Goal: Find specific page/section: Find specific page/section

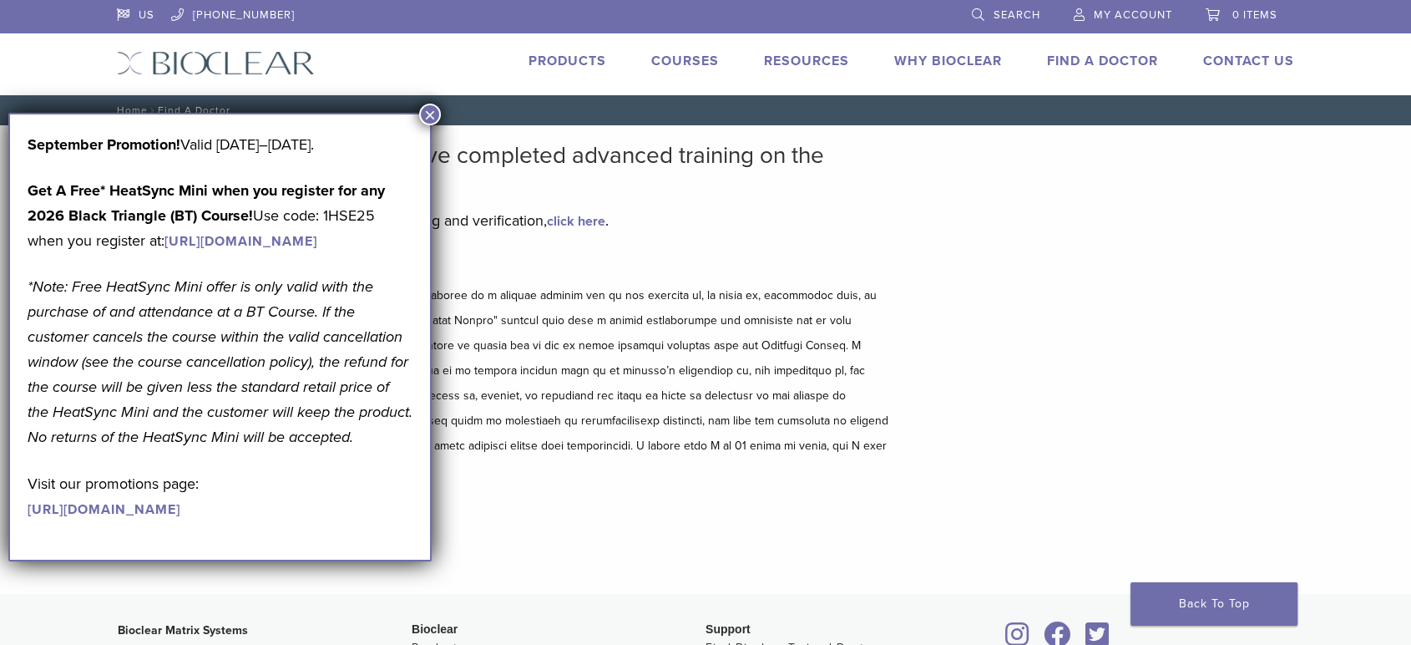
click at [429, 109] on button "×" at bounding box center [430, 115] width 22 height 22
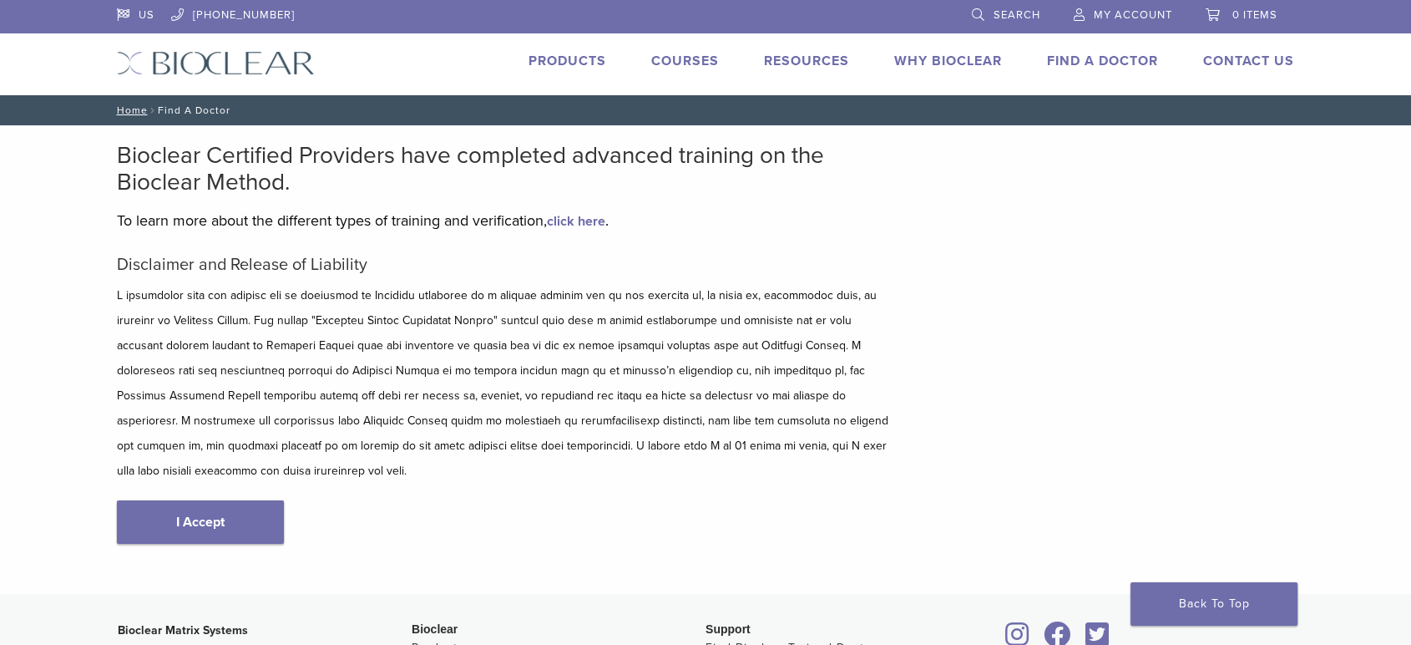
click at [560, 62] on link "Products" at bounding box center [568, 61] width 78 height 17
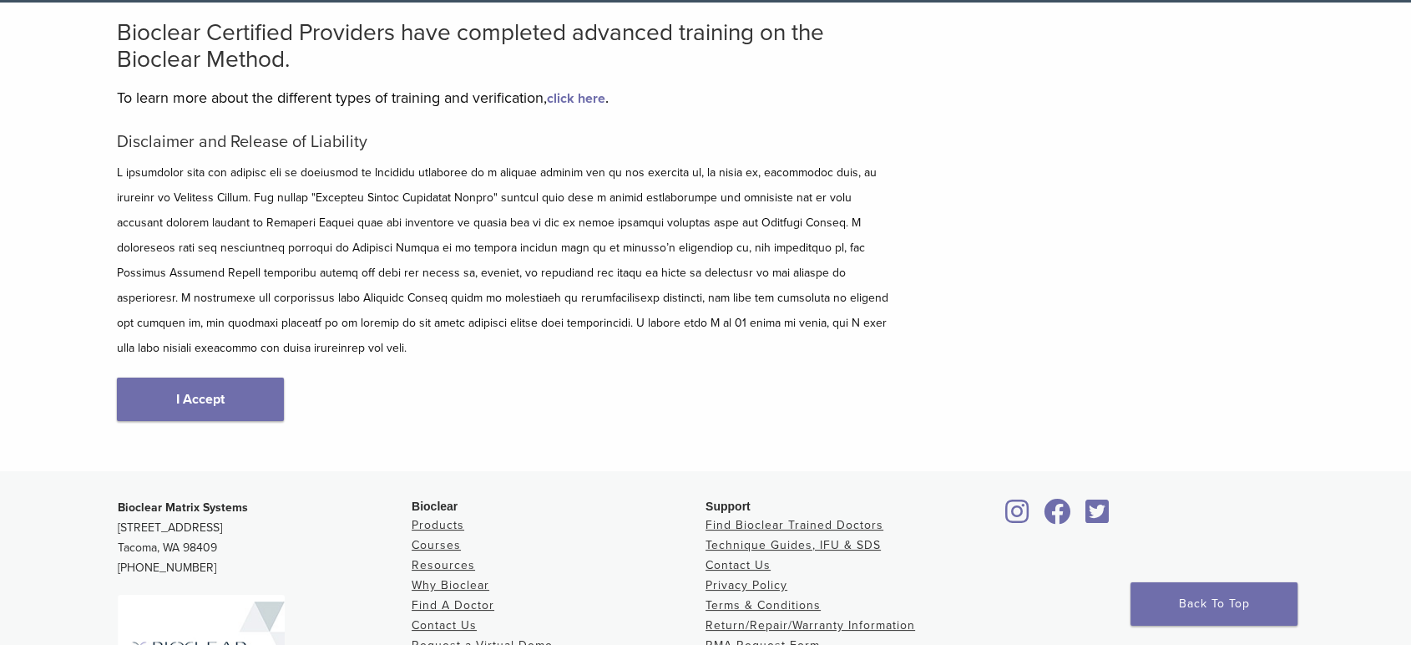
scroll to position [185, 0]
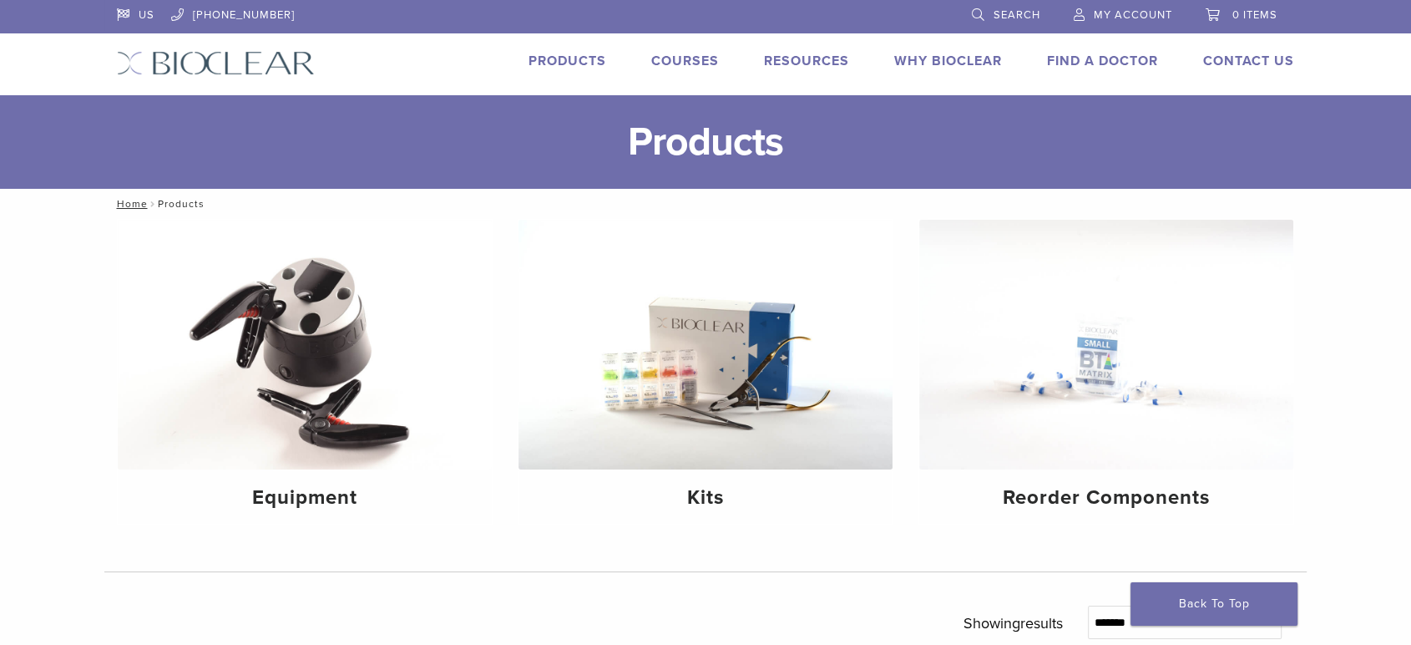
click at [1115, 58] on link "Find A Doctor" at bounding box center [1102, 61] width 111 height 17
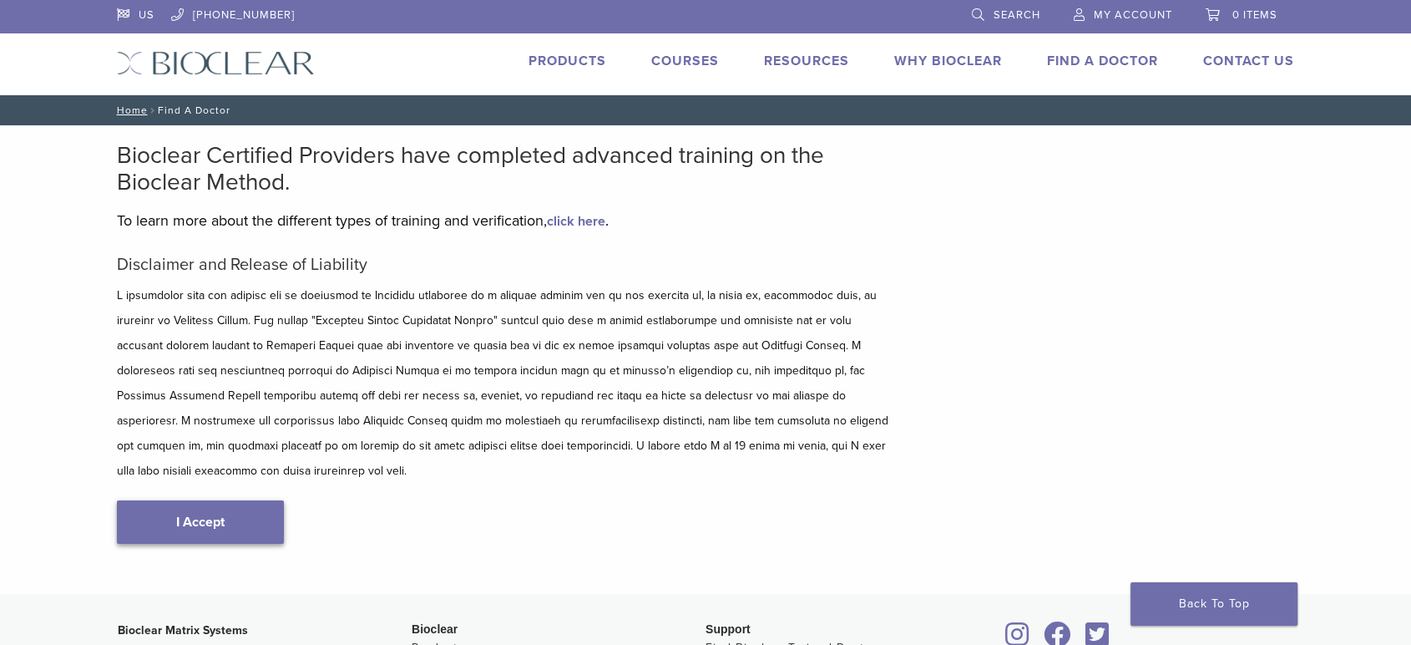
click at [244, 500] on link "I Accept" at bounding box center [200, 521] width 167 height 43
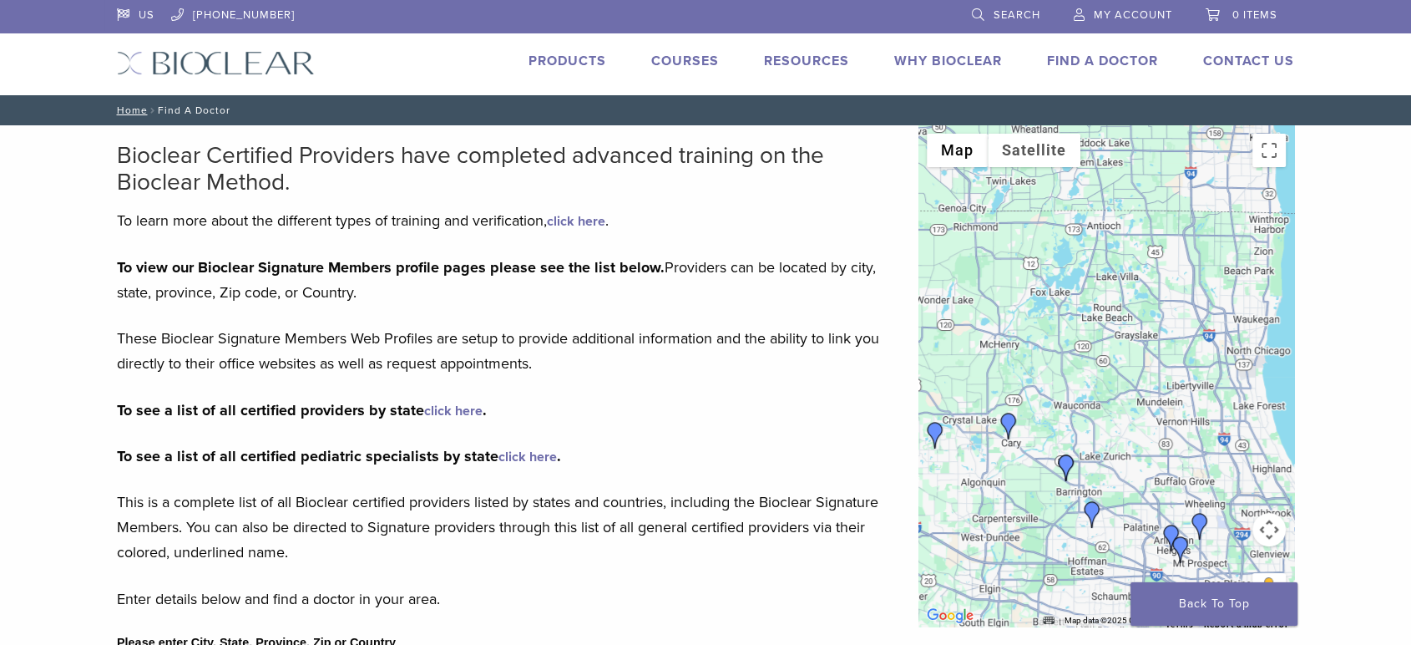
drag, startPoint x: 1187, startPoint y: 286, endPoint x: 1149, endPoint y: 502, distance: 219.6
click at [1149, 502] on div at bounding box center [1106, 375] width 376 height 501
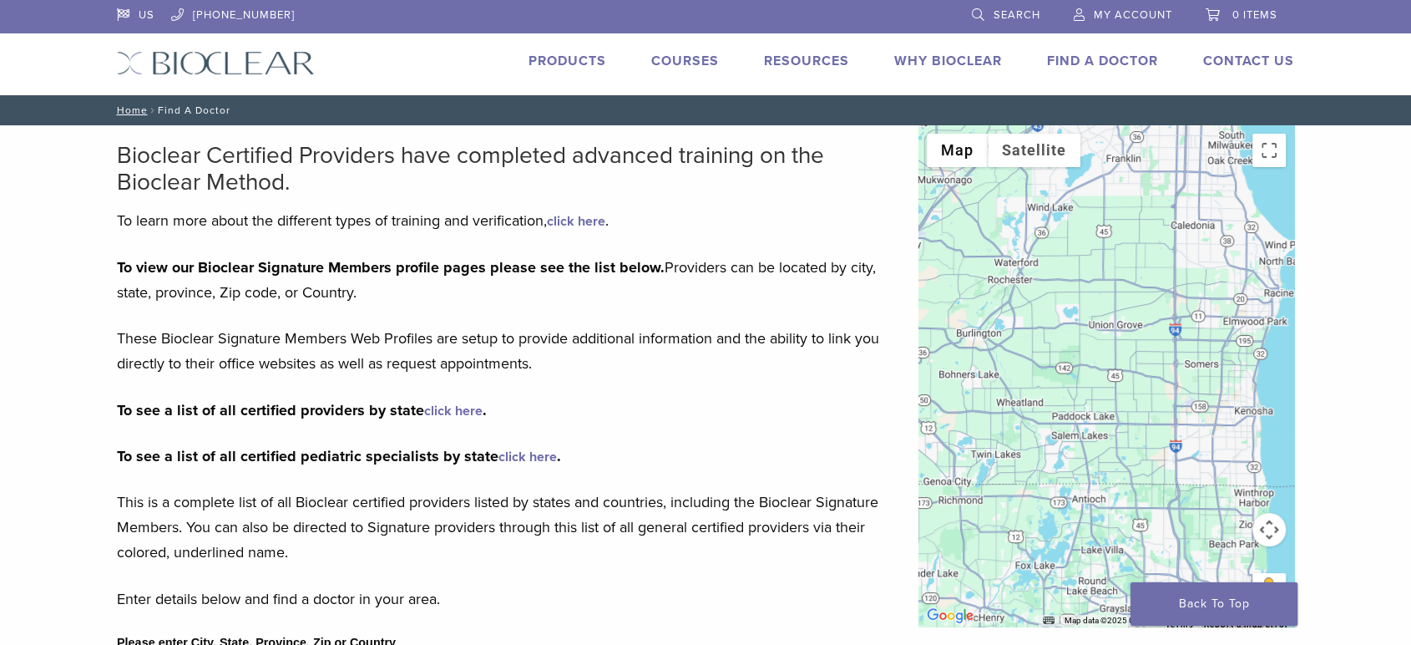
drag, startPoint x: 1159, startPoint y: 271, endPoint x: 1144, endPoint y: 544, distance: 274.3
click at [1144, 544] on div at bounding box center [1106, 375] width 376 height 501
click at [1203, 307] on div at bounding box center [1106, 375] width 376 height 501
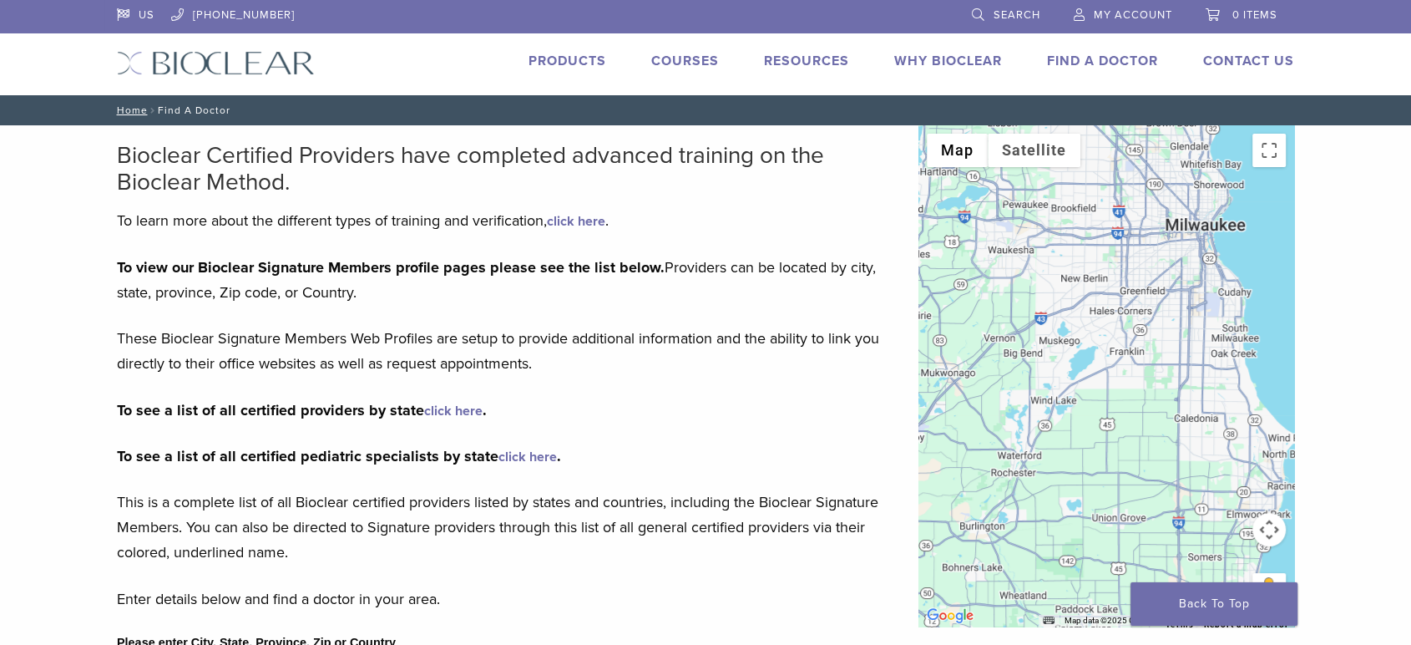
drag, startPoint x: 1174, startPoint y: 296, endPoint x: 1177, endPoint y: 474, distance: 178.7
click at [1177, 474] on div at bounding box center [1106, 375] width 376 height 501
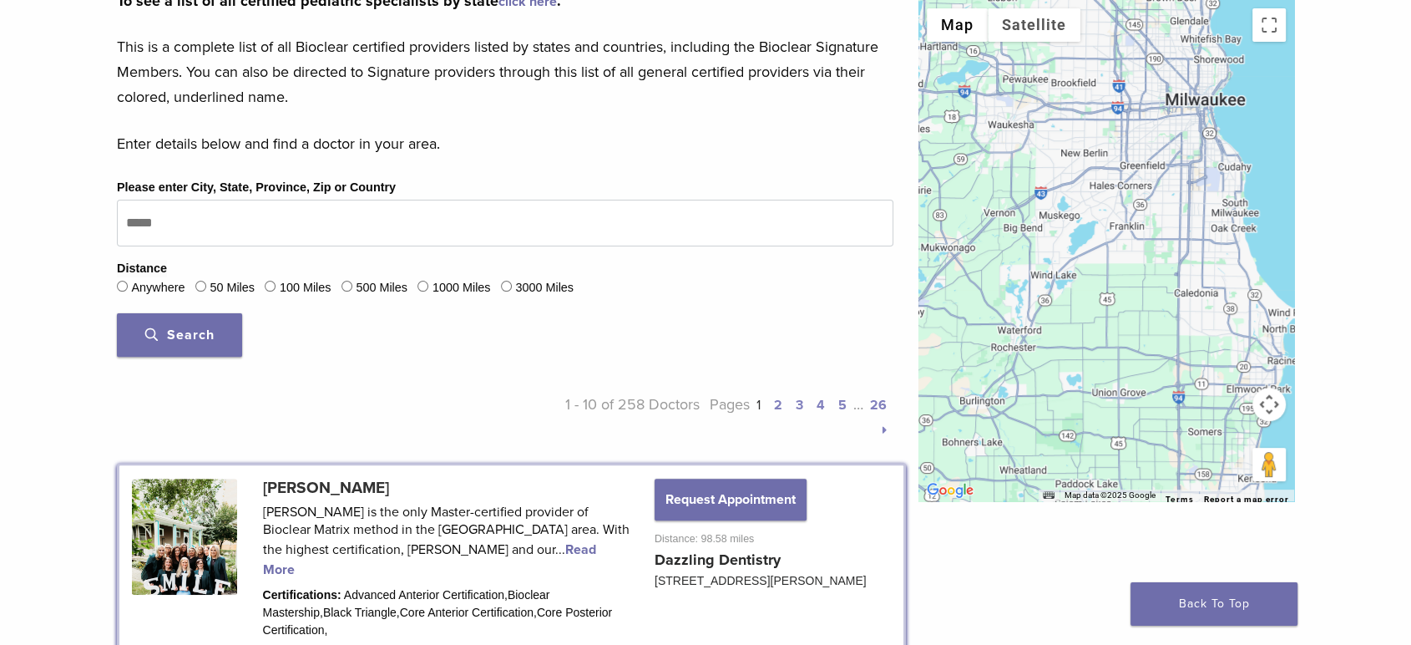
scroll to position [463, 0]
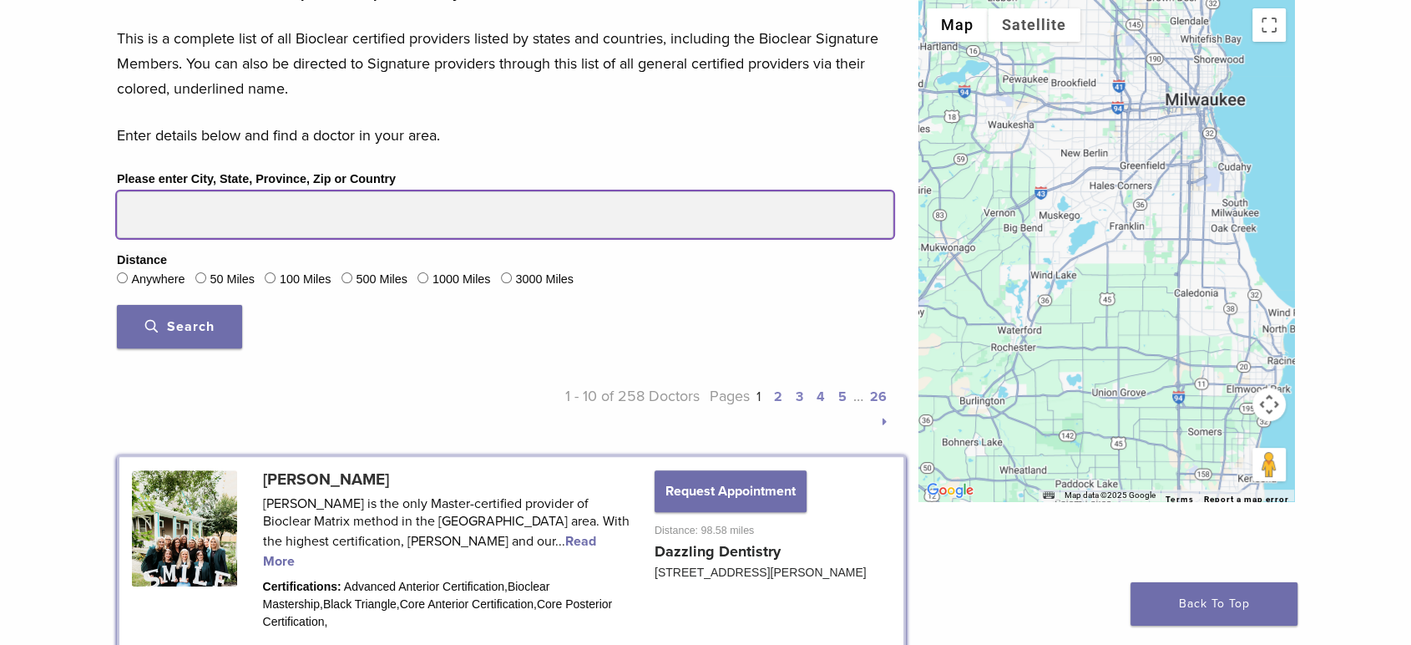
click at [187, 215] on input "Please enter City, State, Province, Zip or Country" at bounding box center [505, 214] width 777 height 47
type input "*****"
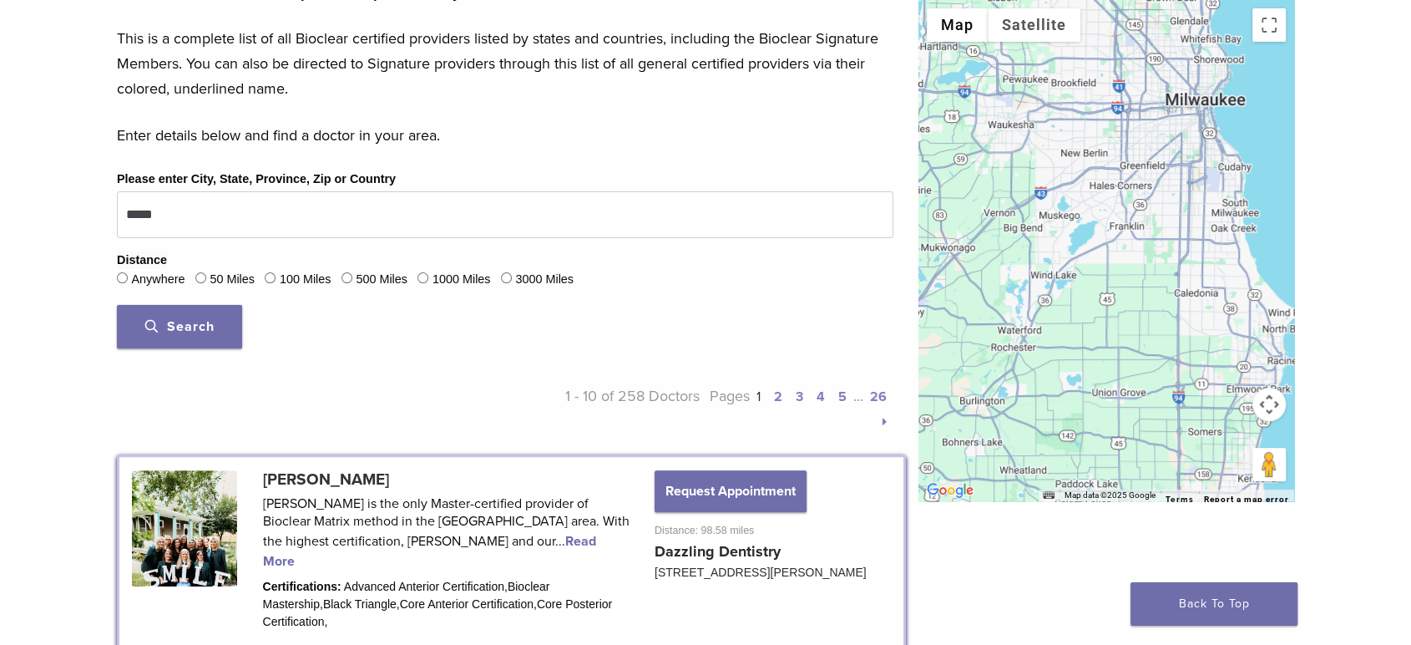
click at [192, 322] on span "Search" at bounding box center [179, 326] width 69 height 17
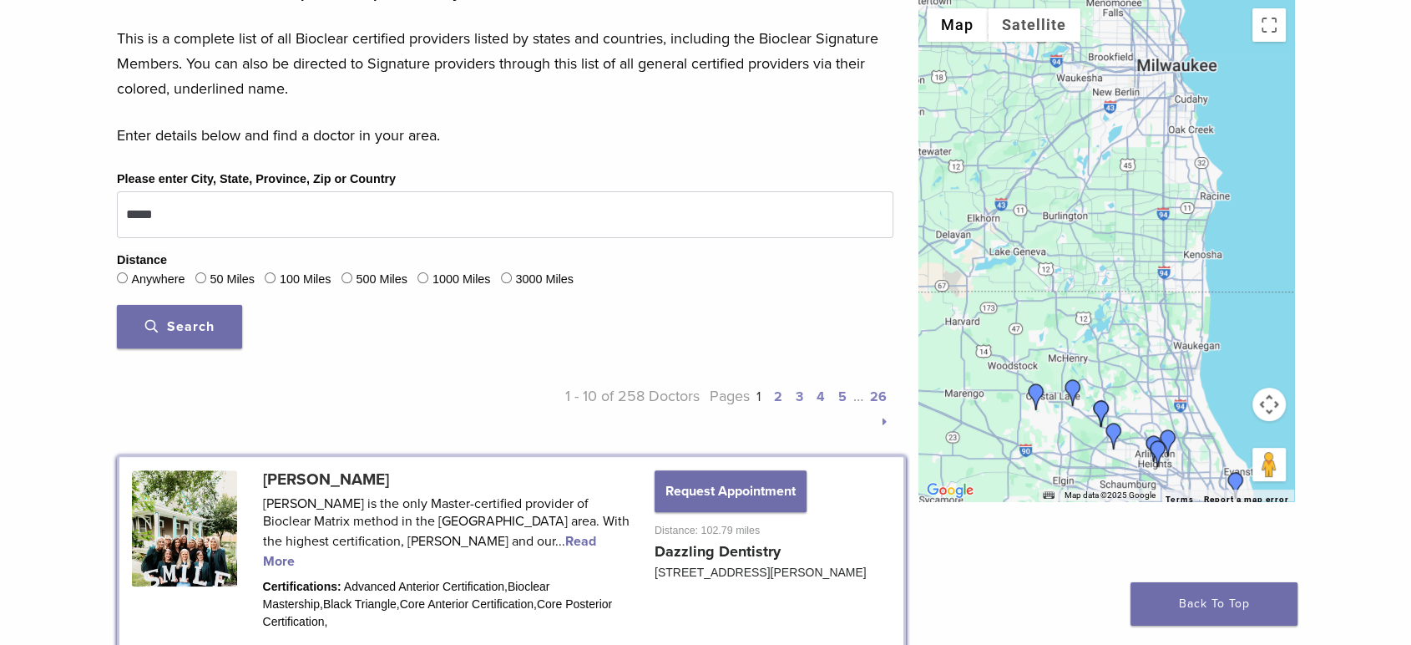
drag, startPoint x: 1090, startPoint y: 149, endPoint x: 1120, endPoint y: 372, distance: 225.0
click at [1120, 372] on div at bounding box center [1106, 250] width 376 height 501
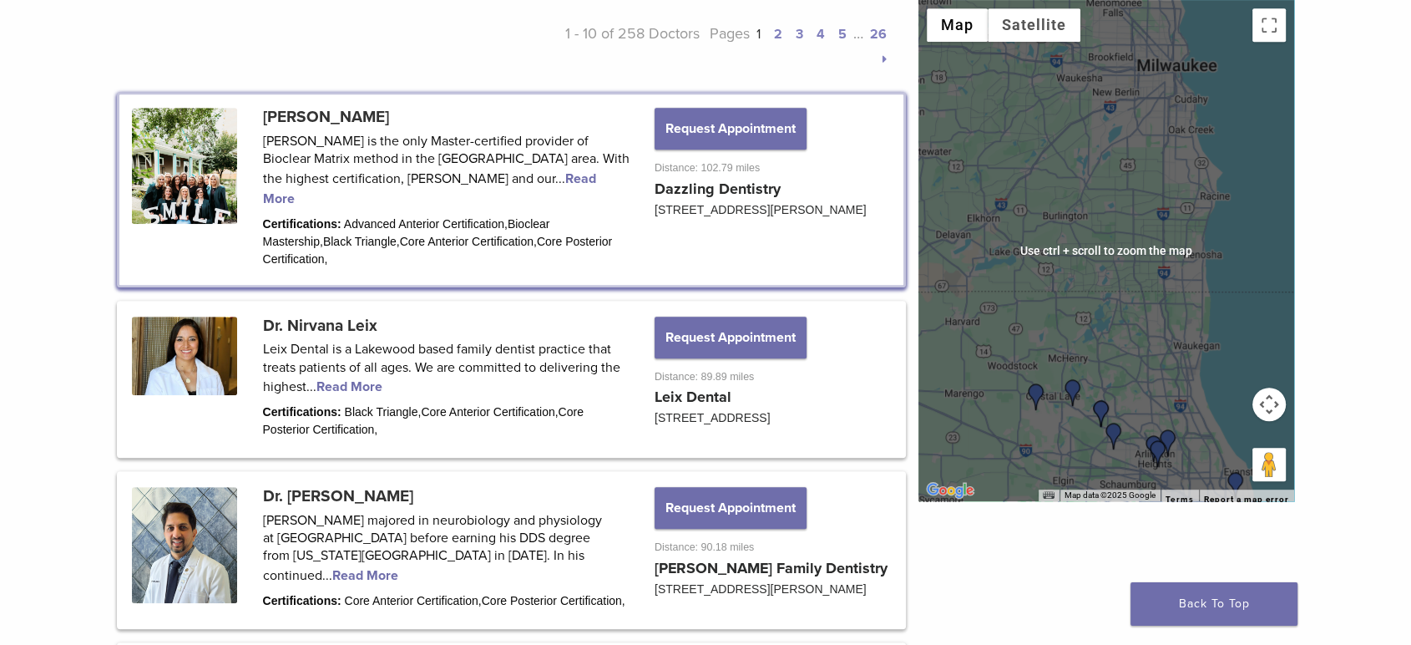
scroll to position [741, 0]
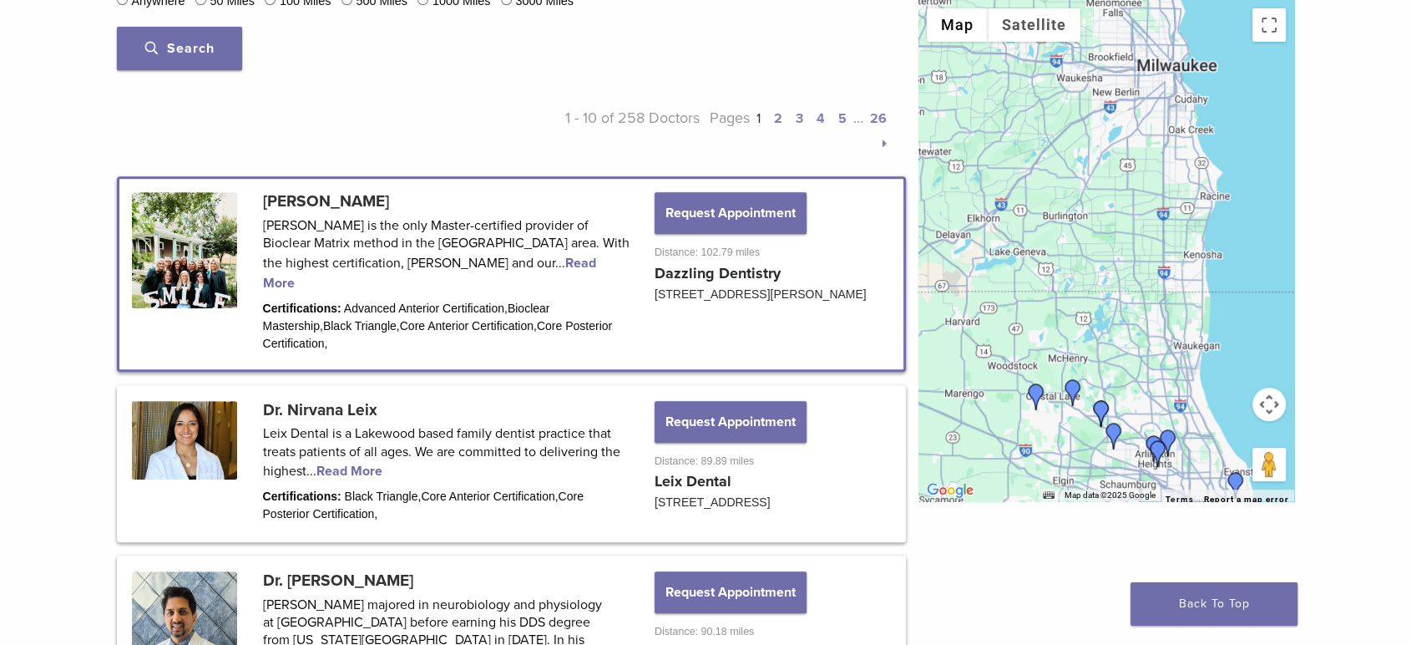
click at [491, 230] on link at bounding box center [511, 274] width 784 height 190
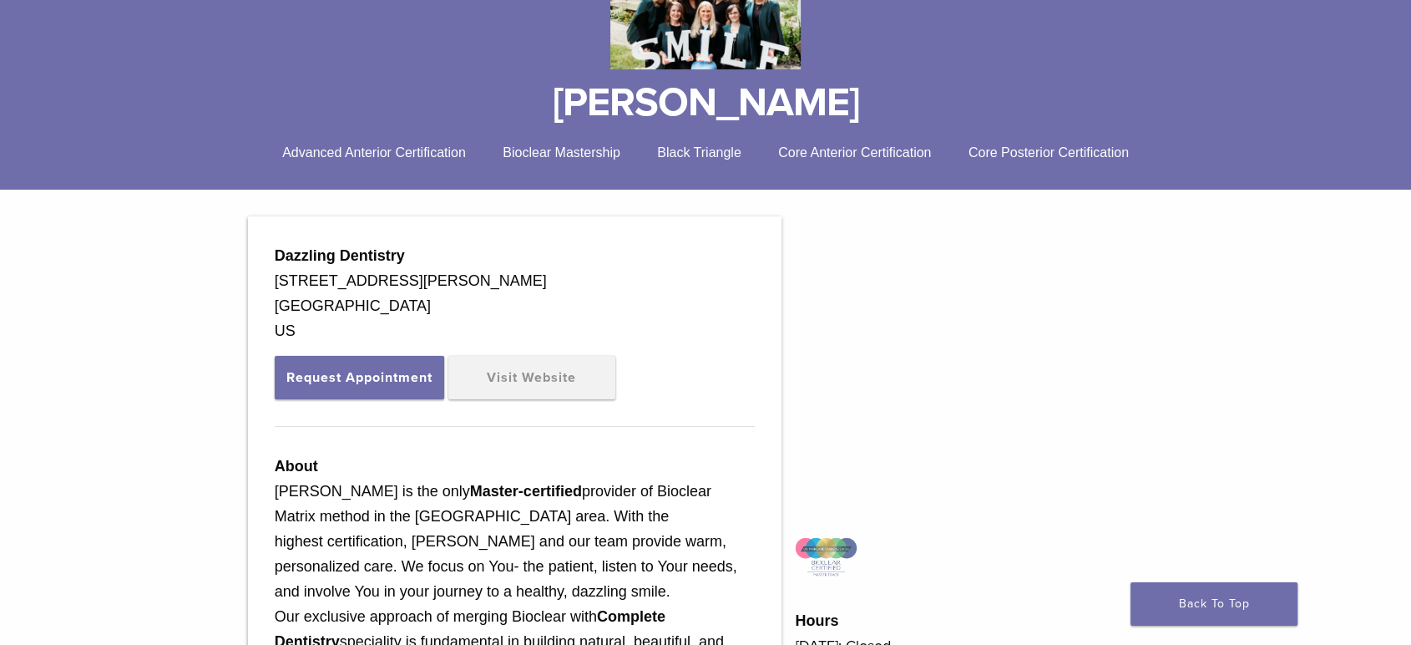
scroll to position [371, 0]
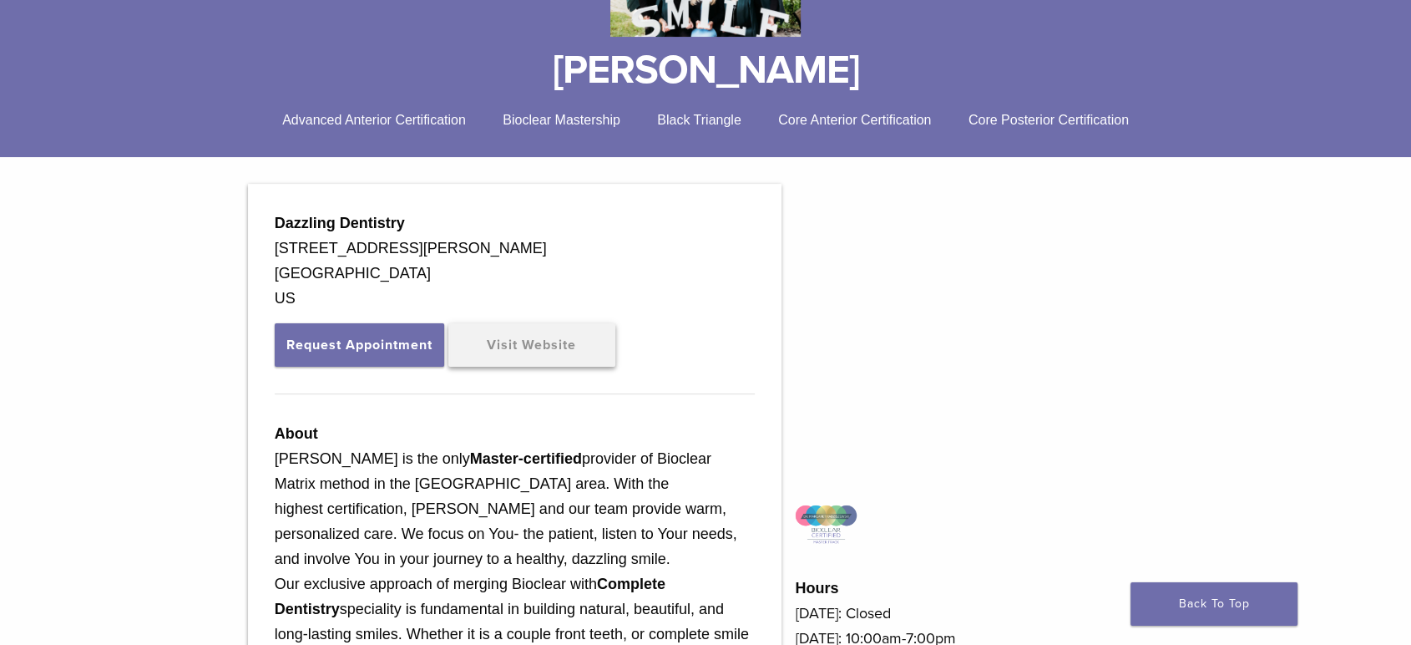
click at [570, 347] on link "Visit Website" at bounding box center [531, 344] width 167 height 43
